Goal: Information Seeking & Learning: Learn about a topic

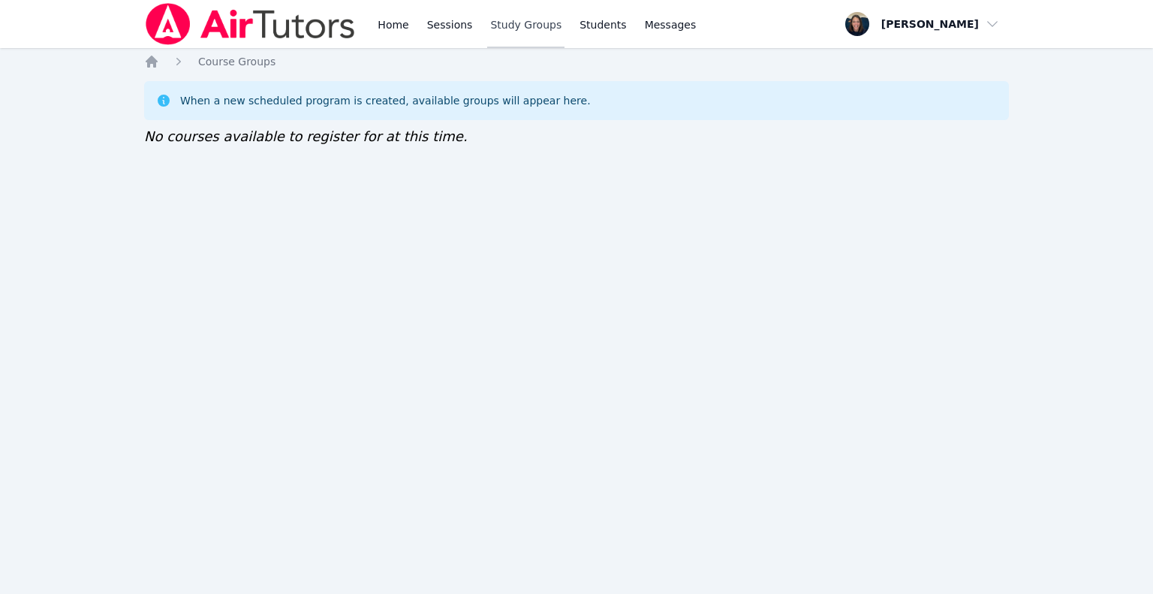
click at [495, 34] on link "Study Groups" at bounding box center [525, 24] width 77 height 48
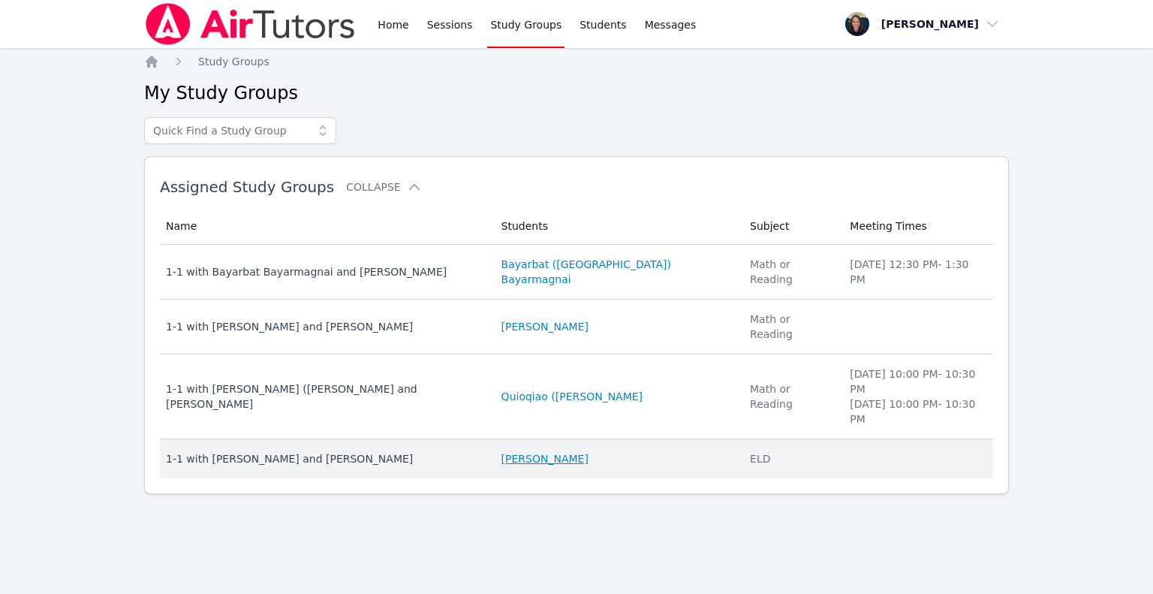
click at [504, 451] on link "[PERSON_NAME]" at bounding box center [544, 458] width 87 height 15
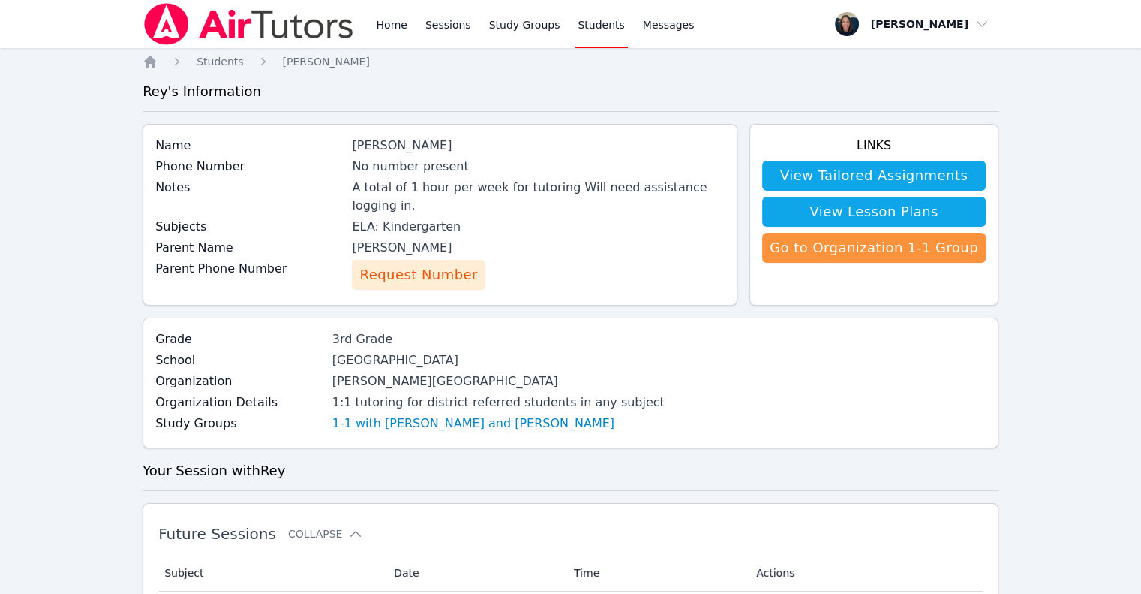
click at [404, 264] on span "Request Number" at bounding box center [418, 274] width 118 height 21
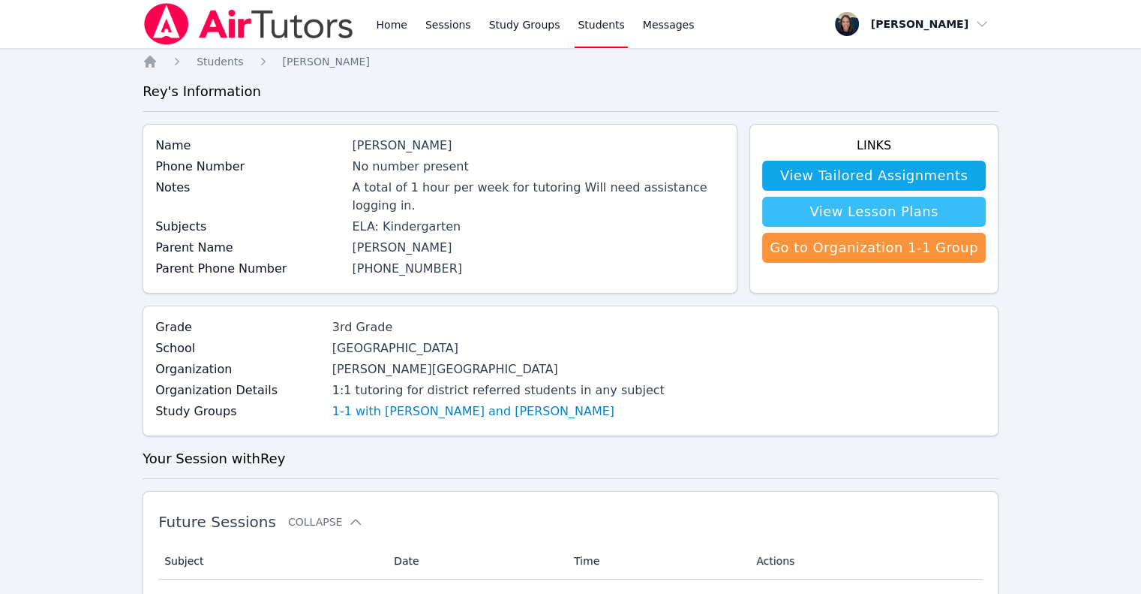
click at [823, 215] on link "View Lesson Plans" at bounding box center [874, 212] width 224 height 30
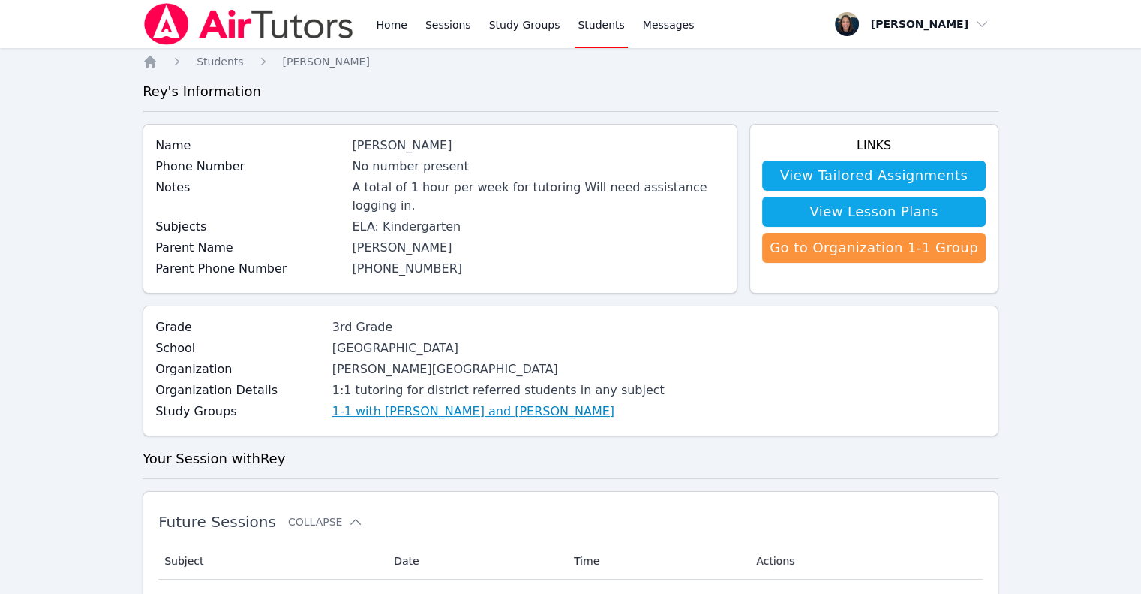
click at [358, 402] on link "1-1 with [PERSON_NAME] and [PERSON_NAME]" at bounding box center [473, 411] width 282 height 18
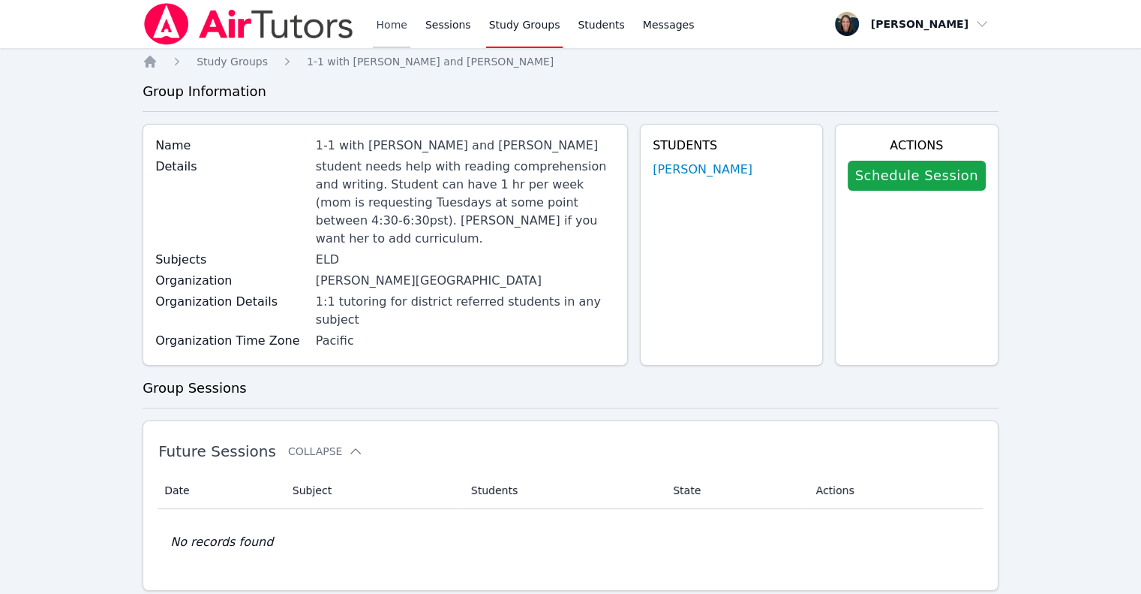
click at [397, 41] on link "Home" at bounding box center [391, 24] width 37 height 48
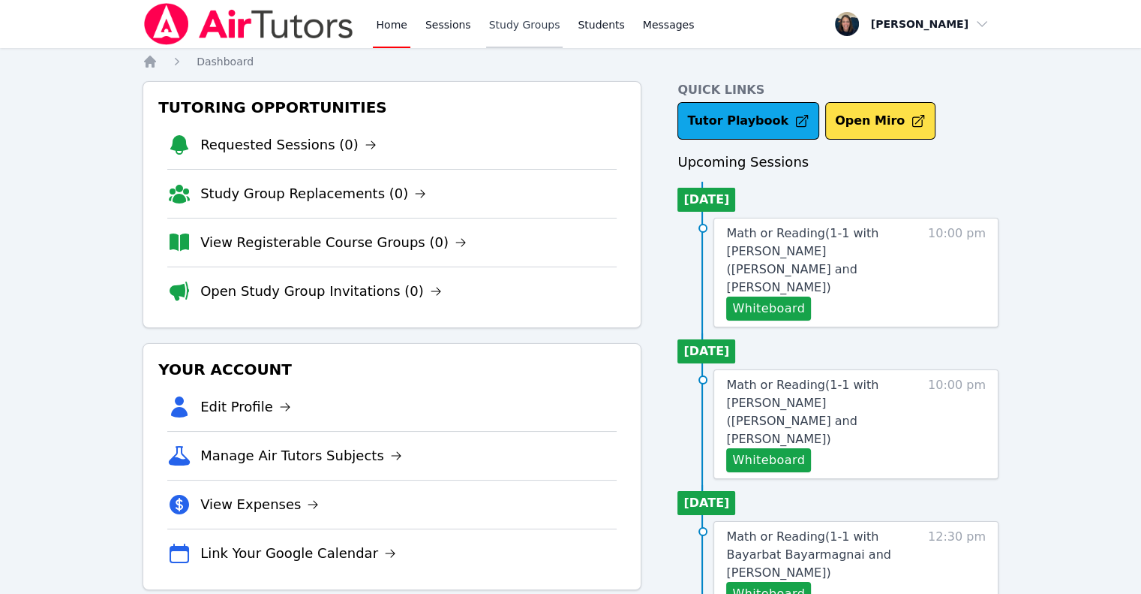
click at [513, 27] on link "Study Groups" at bounding box center [524, 24] width 77 height 48
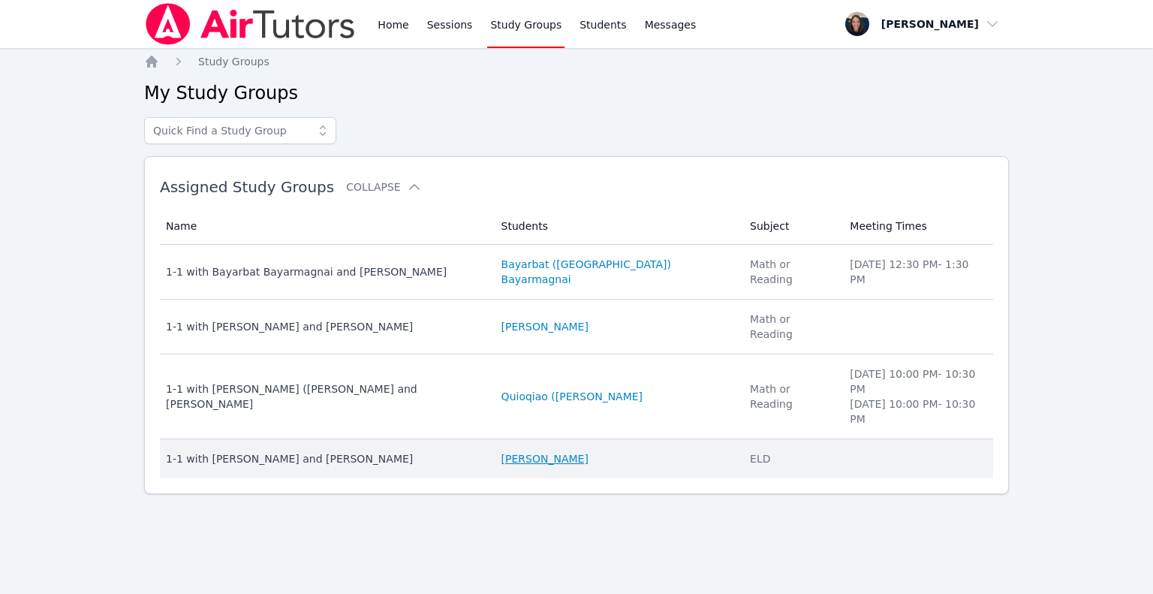
click at [506, 451] on link "[PERSON_NAME]" at bounding box center [544, 458] width 87 height 15
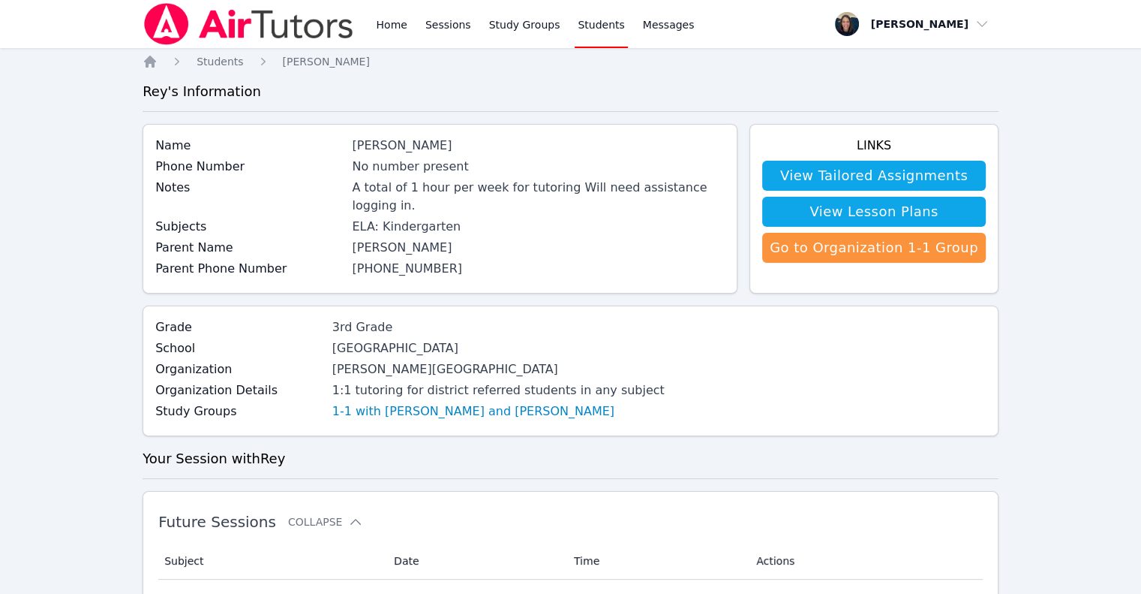
click at [409, 381] on div "1:1 tutoring for district referred students in any subject" at bounding box center [498, 390] width 332 height 18
click at [483, 402] on link "1-1 with [PERSON_NAME] and [PERSON_NAME]" at bounding box center [473, 411] width 282 height 18
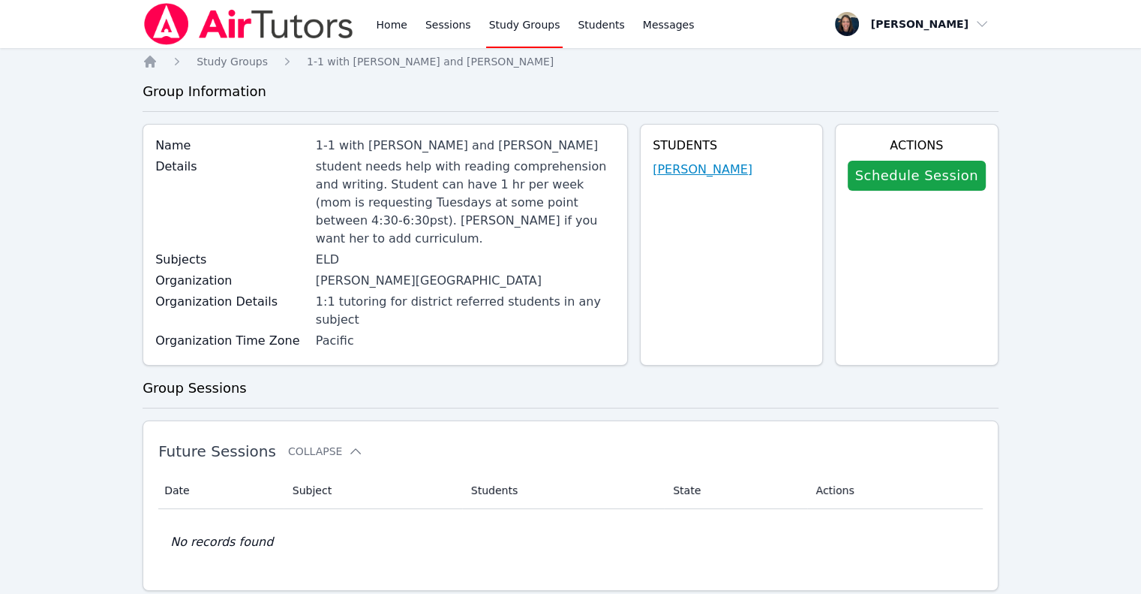
click at [694, 176] on link "[PERSON_NAME]" at bounding box center [703, 170] width 100 height 18
